Goal: Information Seeking & Learning: Learn about a topic

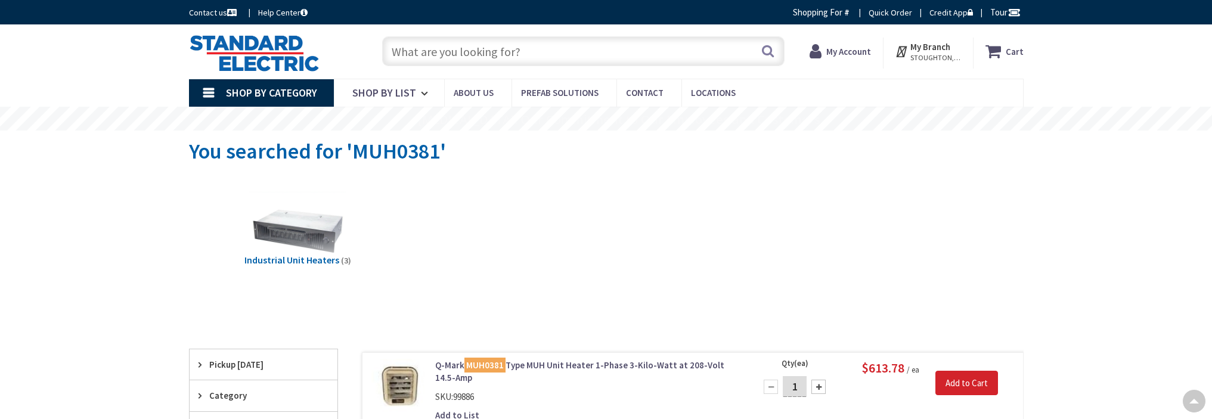
click at [554, 359] on link "Q-Mark MUH0381 Type MUH Unit Heater 1-Phase 3-Kilo-Watt at 208-Volt 14.5-Amp" at bounding box center [586, 372] width 303 height 26
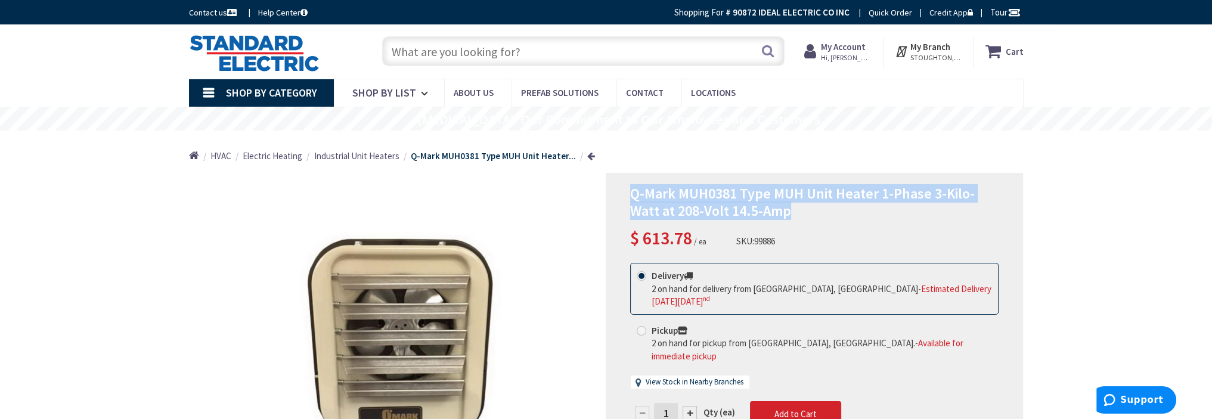
drag, startPoint x: 765, startPoint y: 216, endPoint x: 640, endPoint y: 198, distance: 126.4
click at [627, 194] on div "Q-Mark MUH0381 Type MUH Unit Heater 1-Phase 3-Kilo-Watt at 208-Volt 14.5-Amp $ …" at bounding box center [814, 345] width 417 height 345
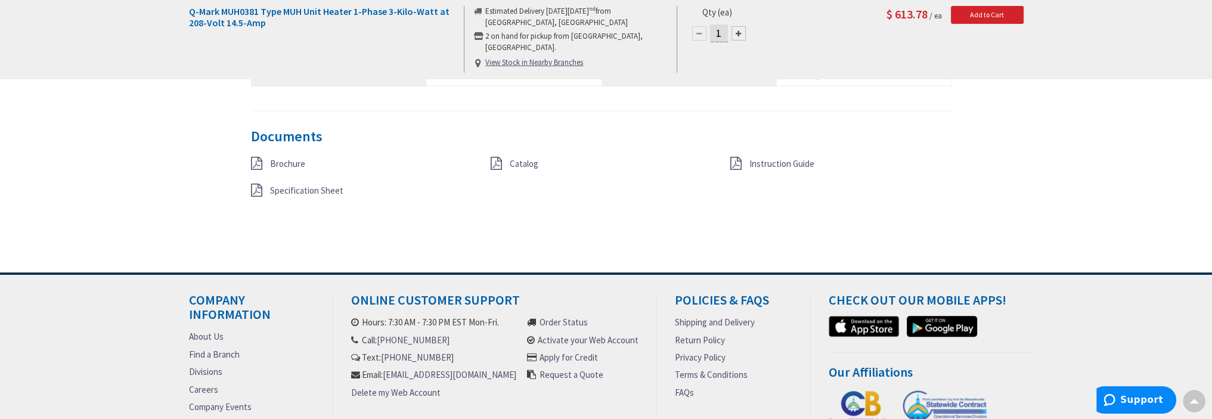
scroll to position [1011, 0]
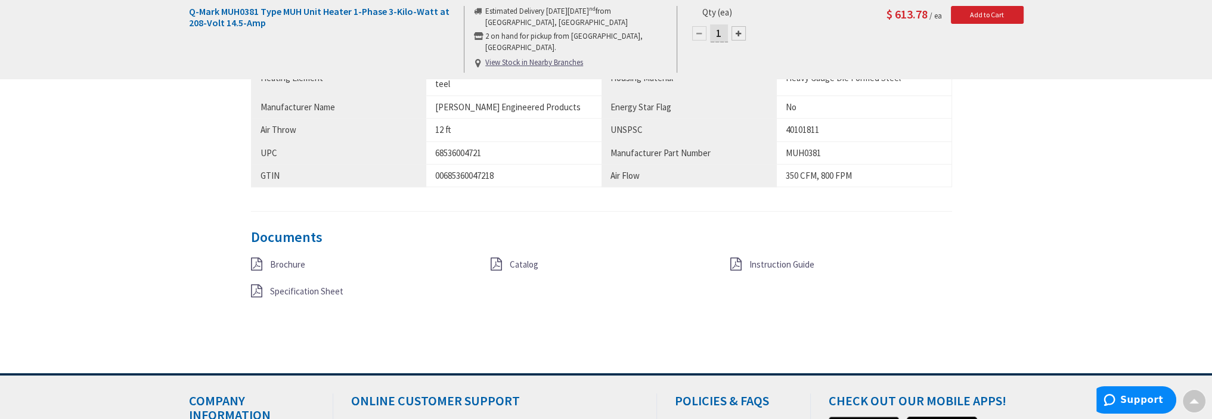
click at [788, 261] on span "Instruction Guide" at bounding box center [781, 264] width 65 height 11
